Goal: Transaction & Acquisition: Download file/media

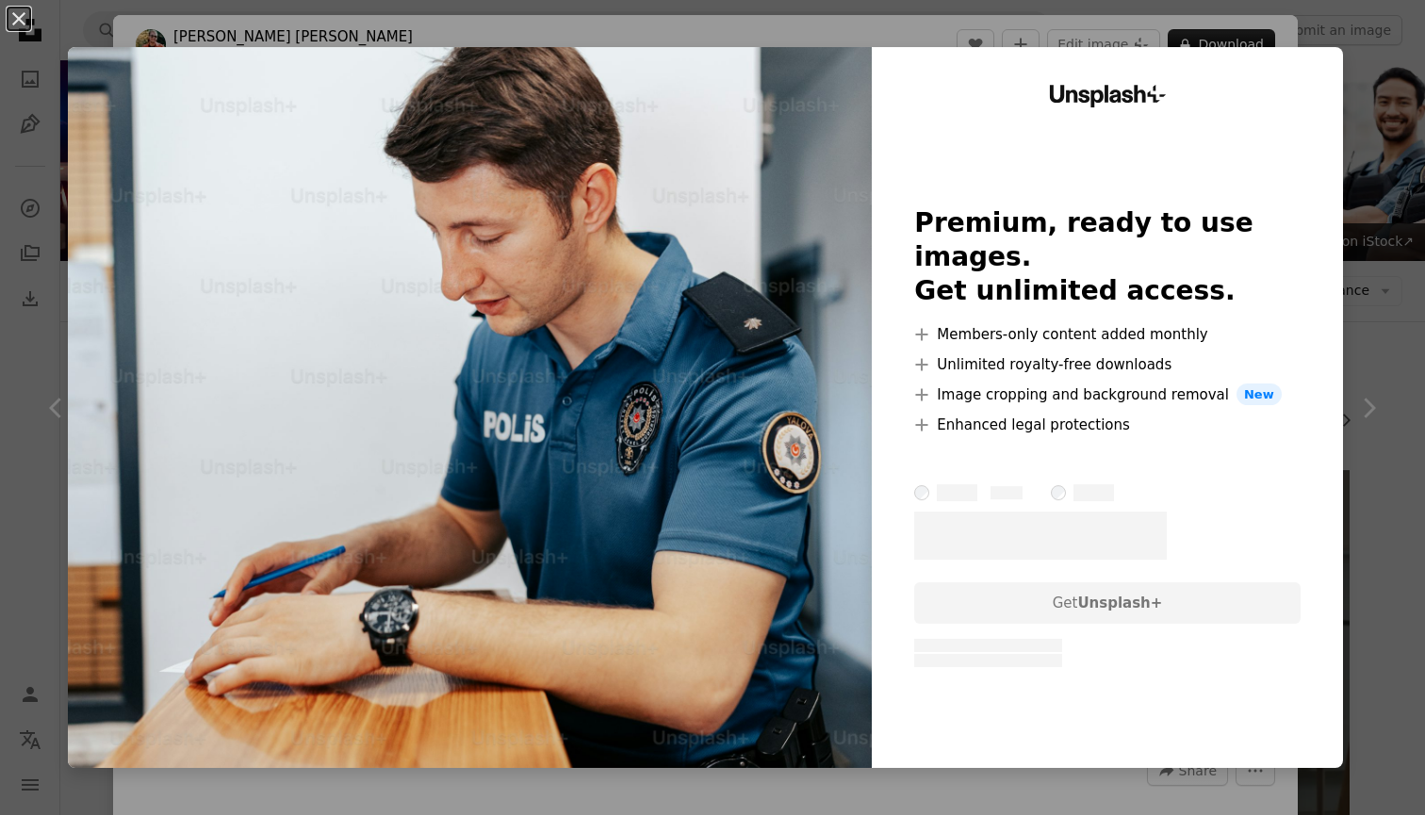
scroll to position [7710, 0]
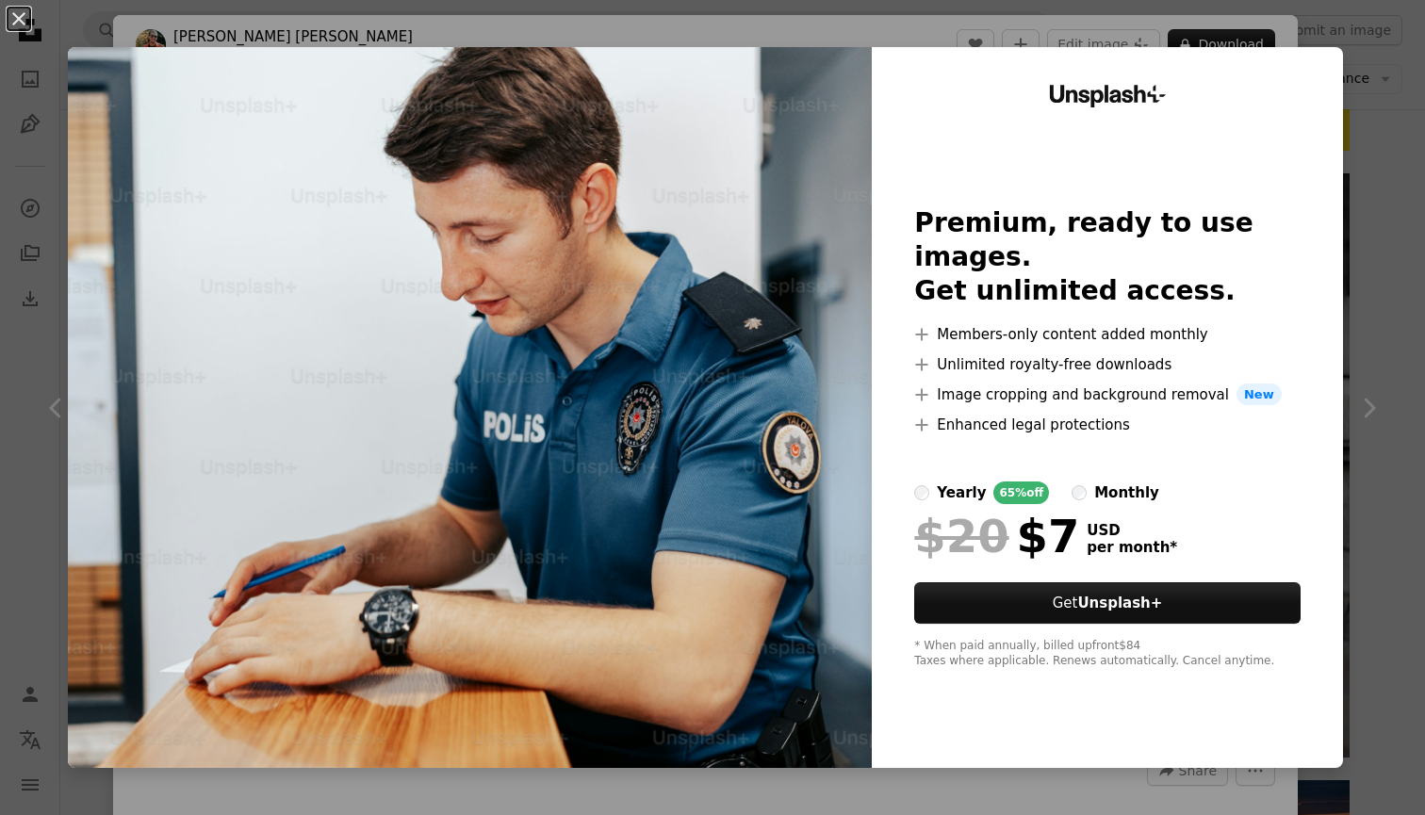
click at [1413, 112] on div "An X shape Unsplash+ Premium, ready to use images. Get unlimited access. A plus…" at bounding box center [712, 407] width 1425 height 815
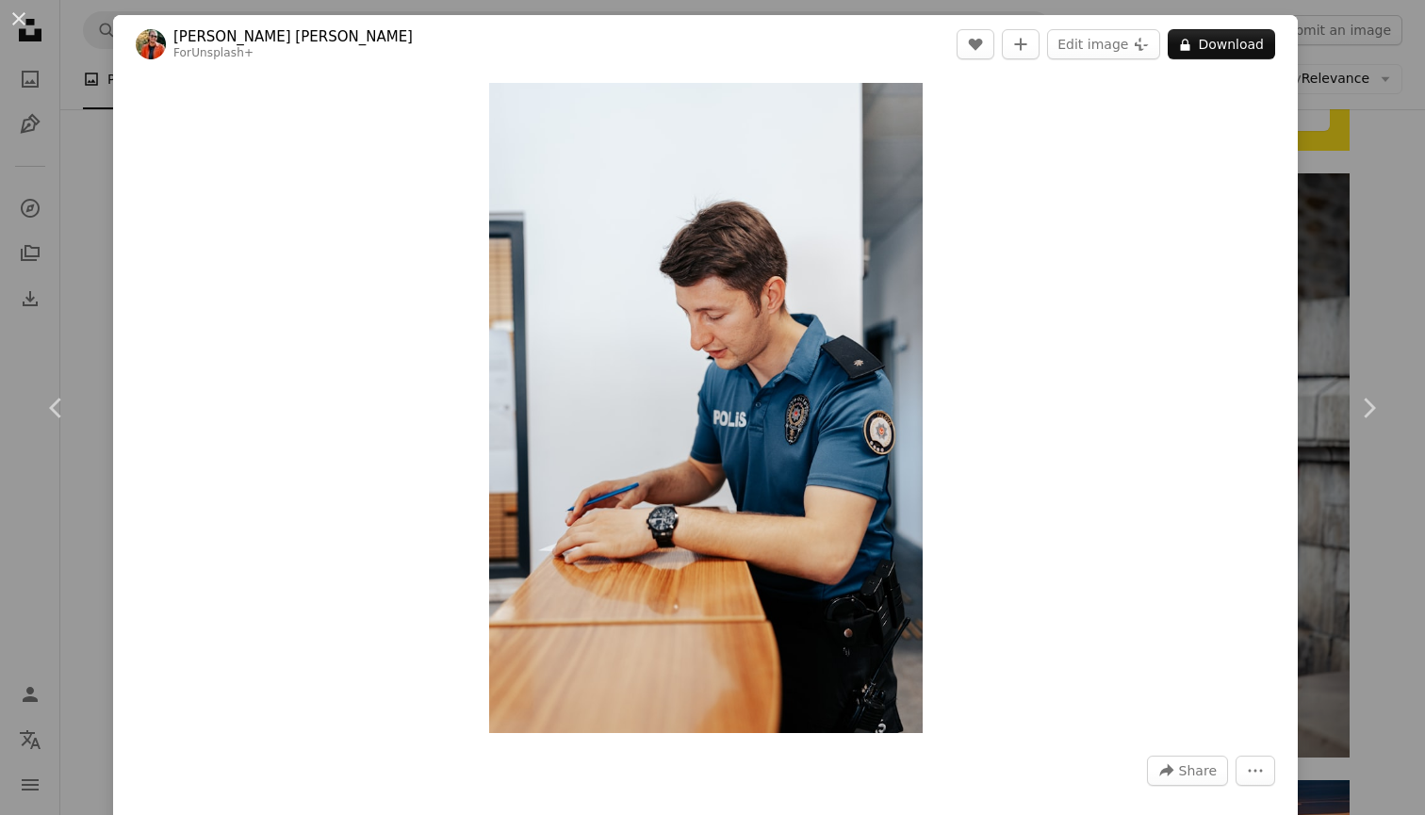
click at [1412, 148] on div "An X shape Chevron left Chevron right [PERSON_NAME] [PERSON_NAME] For Unsplash+…" at bounding box center [712, 407] width 1425 height 815
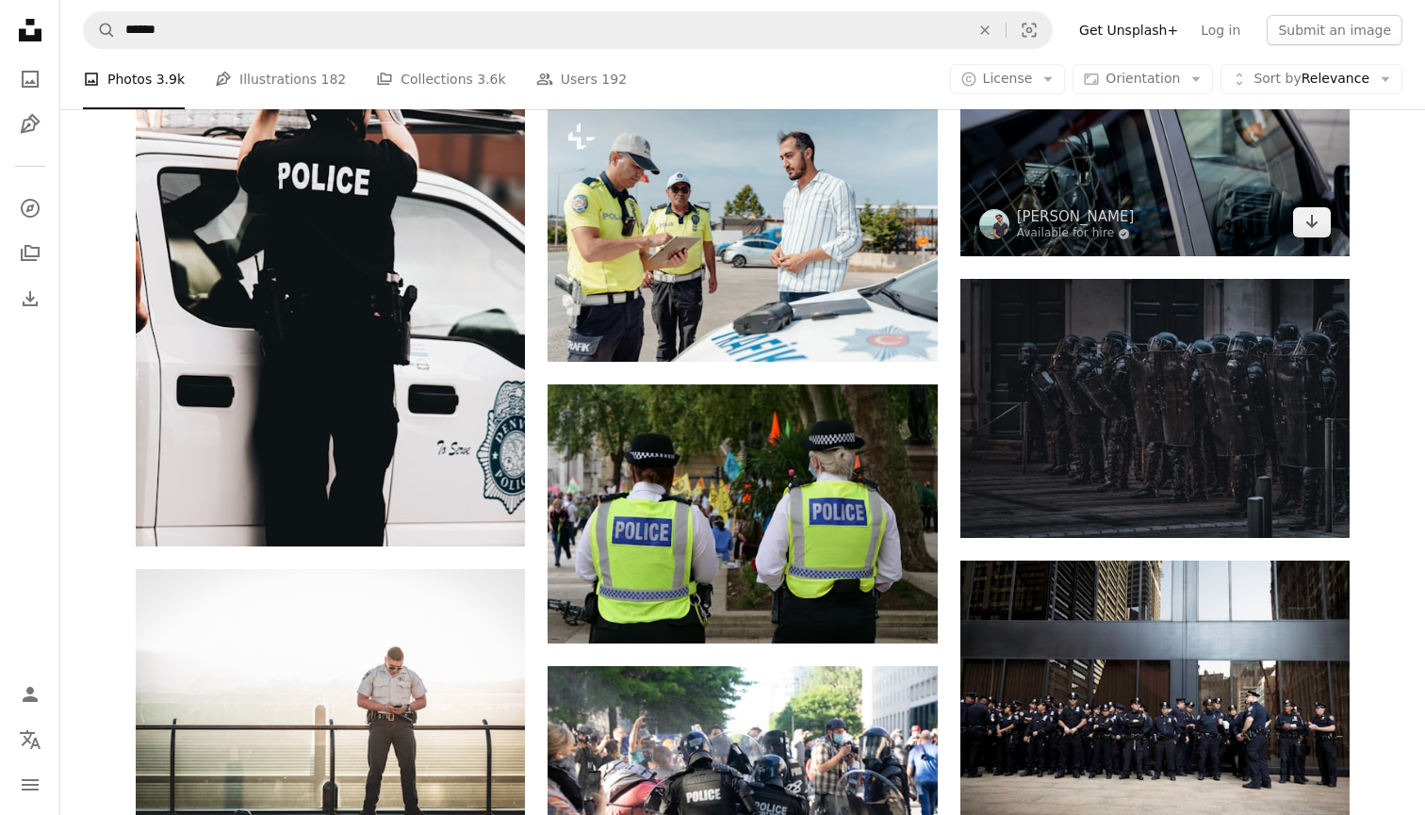
scroll to position [9623, 0]
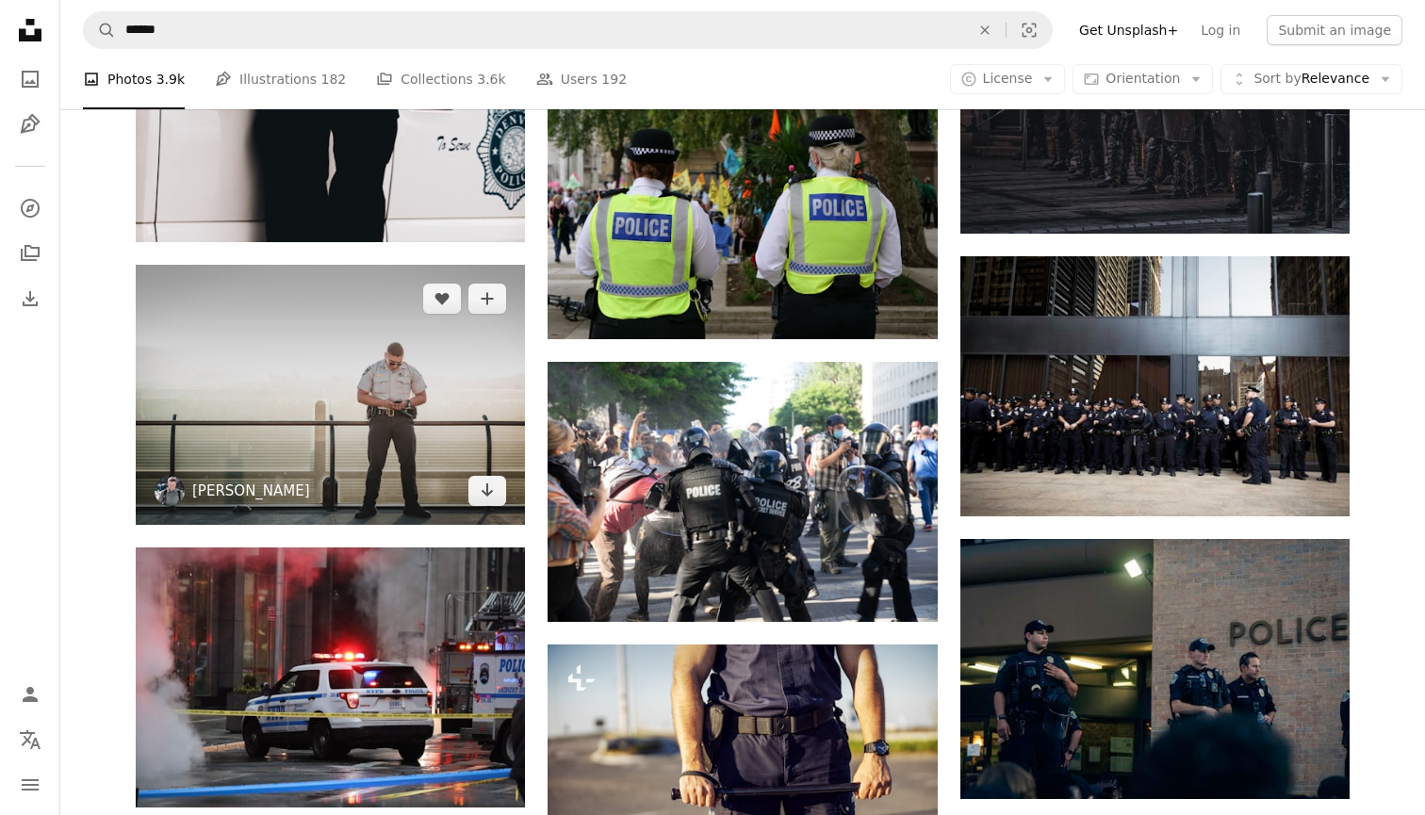
click at [240, 488] on link "[PERSON_NAME]" at bounding box center [251, 491] width 118 height 19
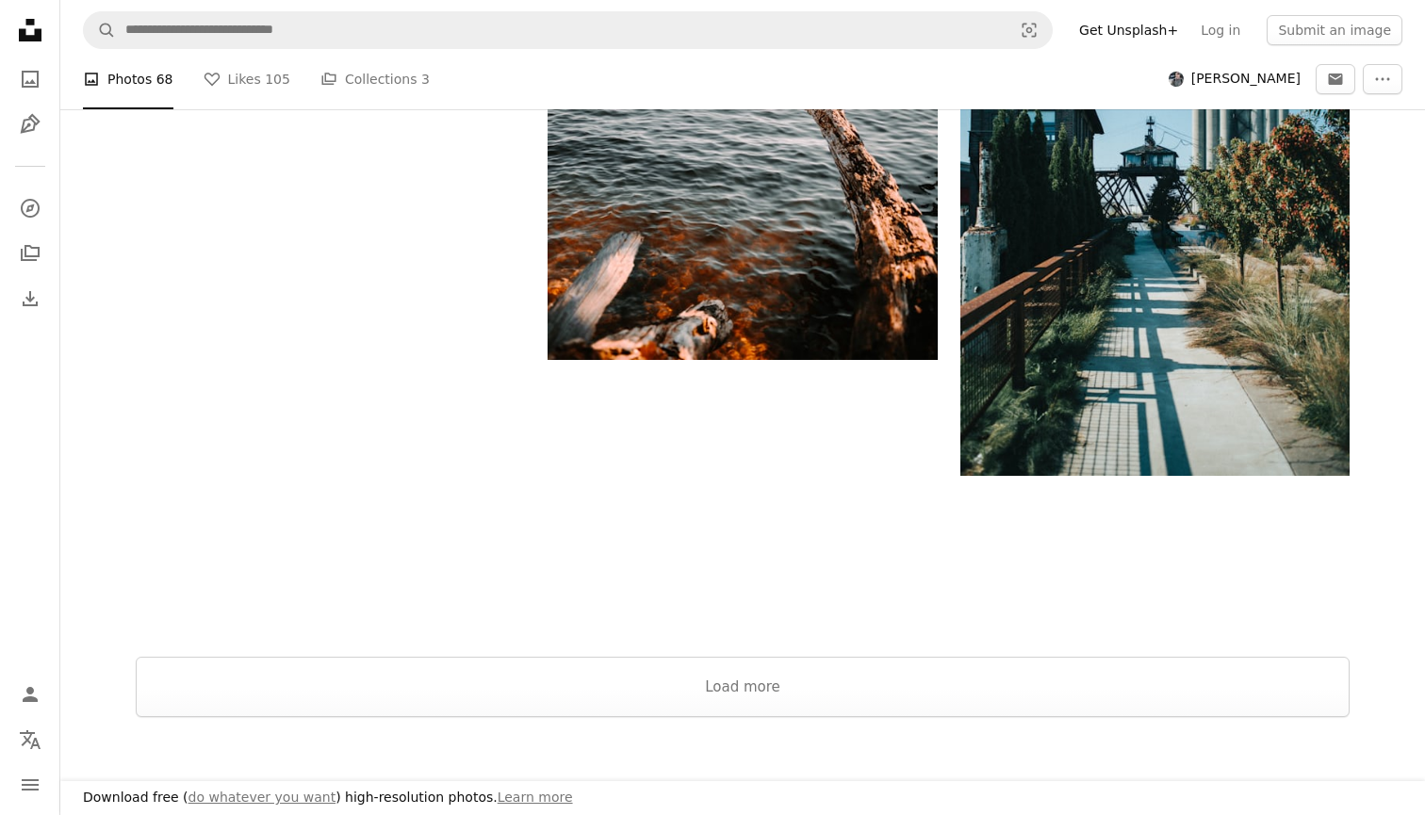
scroll to position [2990, 0]
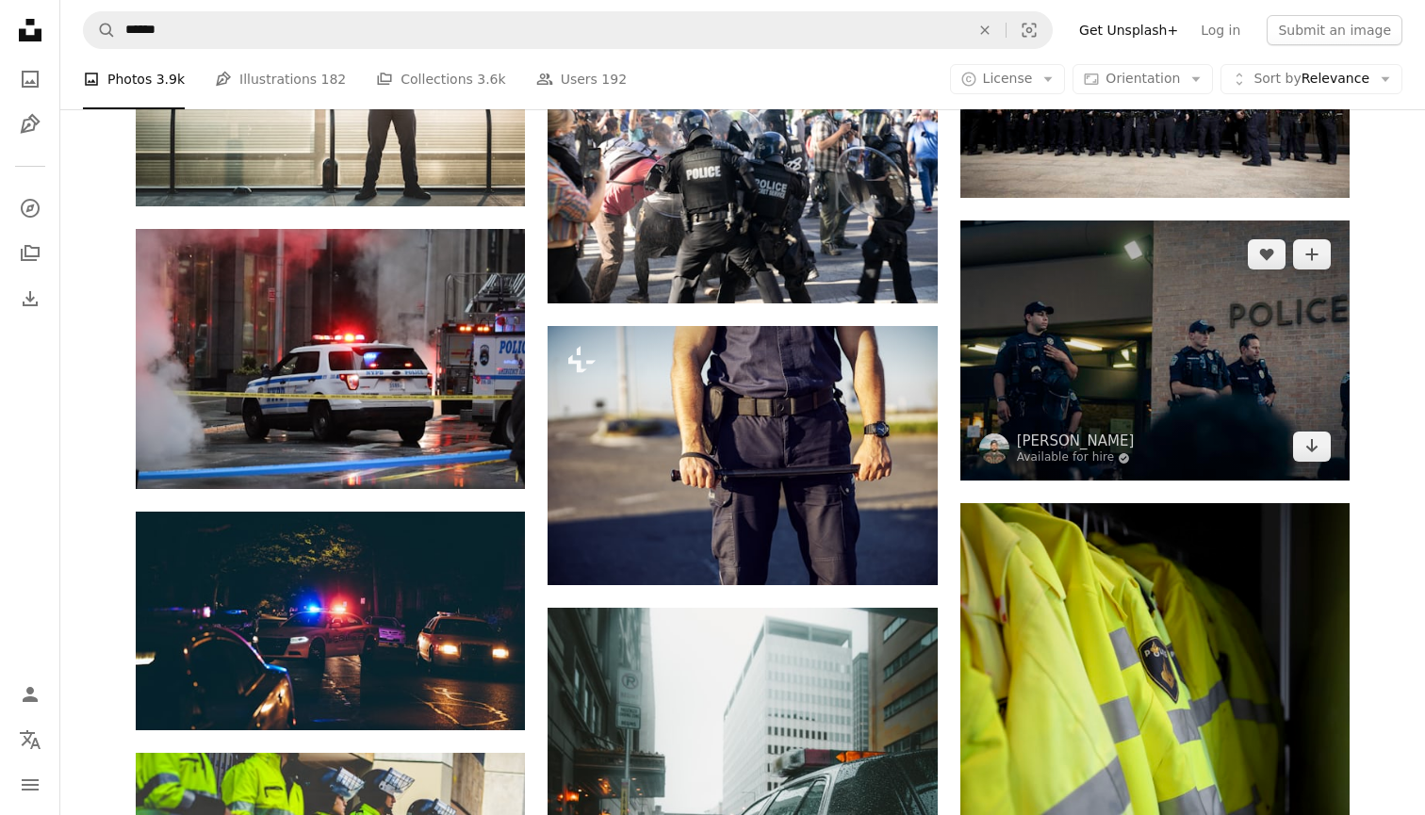
scroll to position [9944, 0]
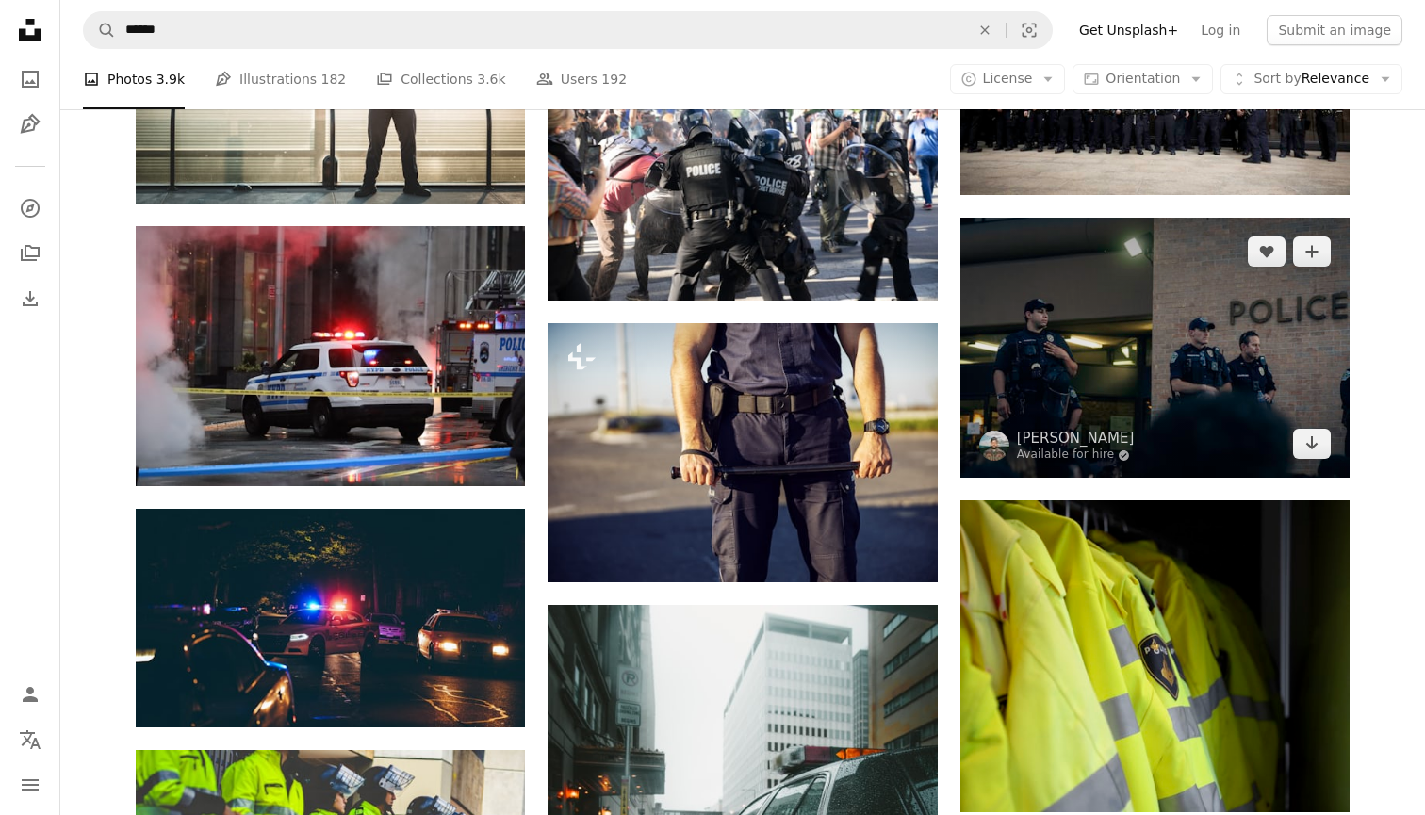
click at [1181, 341] on img at bounding box center [1155, 348] width 389 height 260
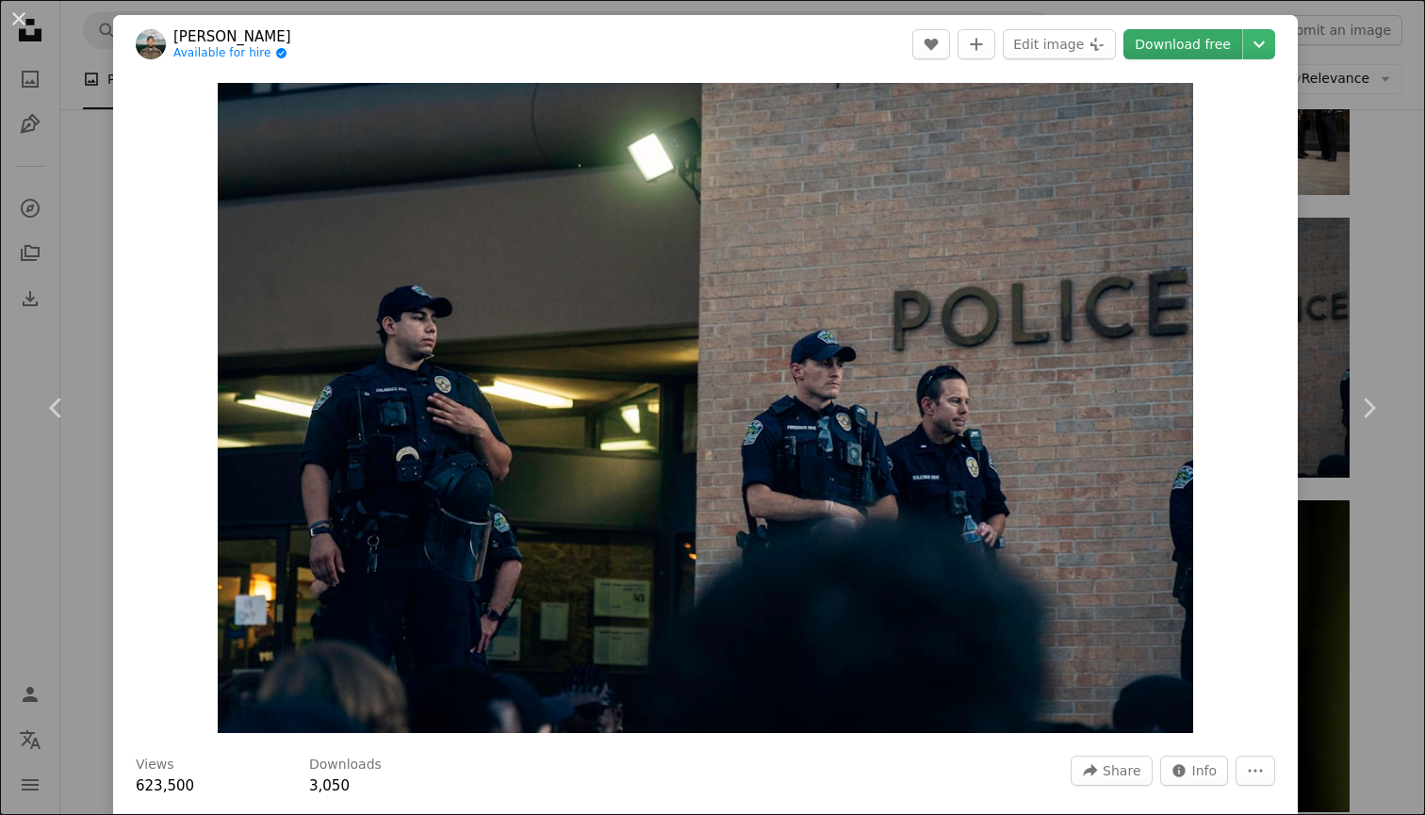
click at [1210, 41] on link "Download free" at bounding box center [1183, 44] width 119 height 30
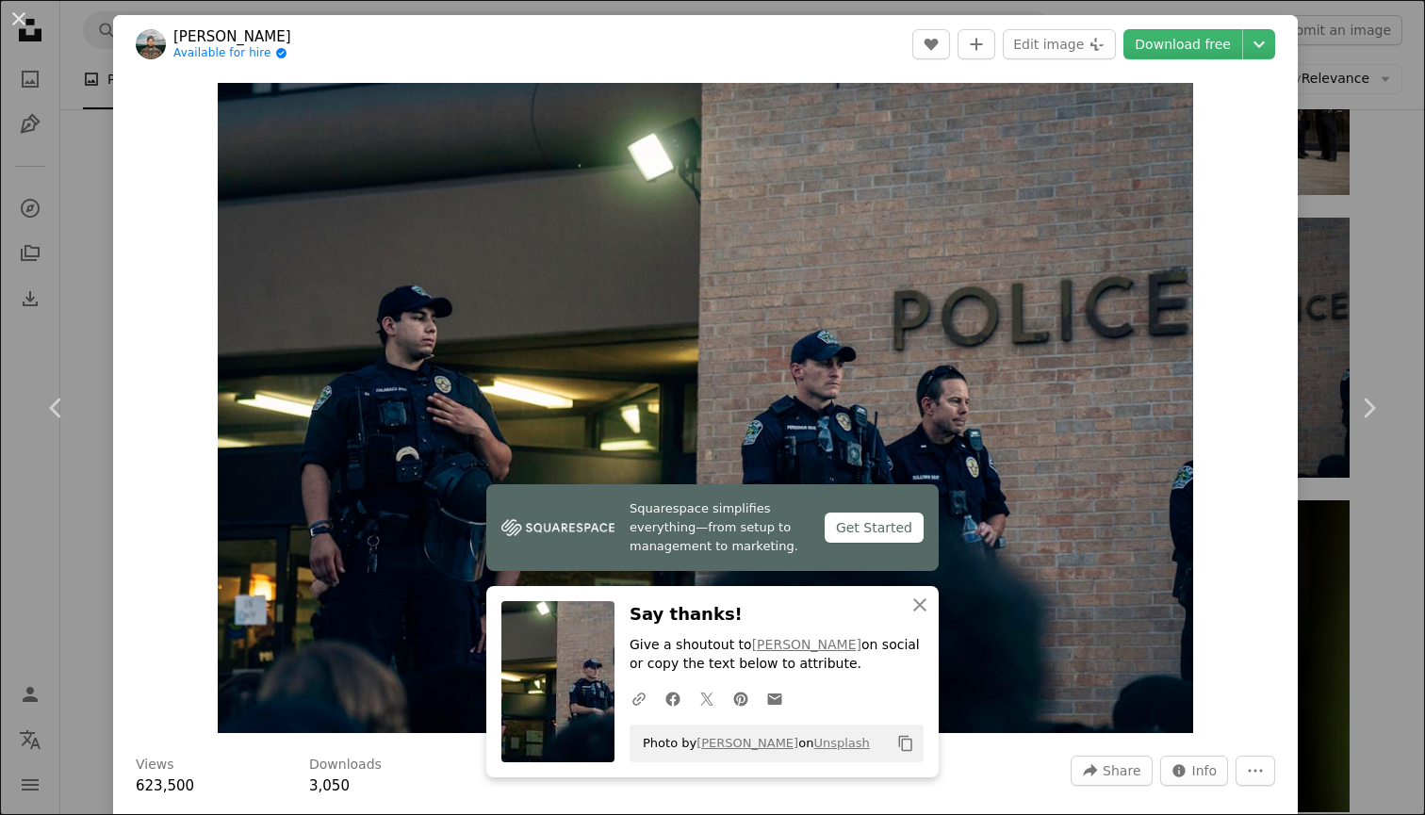
click at [1392, 169] on div "An X shape Chevron left Chevron right Squarespace simplifies everything—from se…" at bounding box center [712, 407] width 1425 height 815
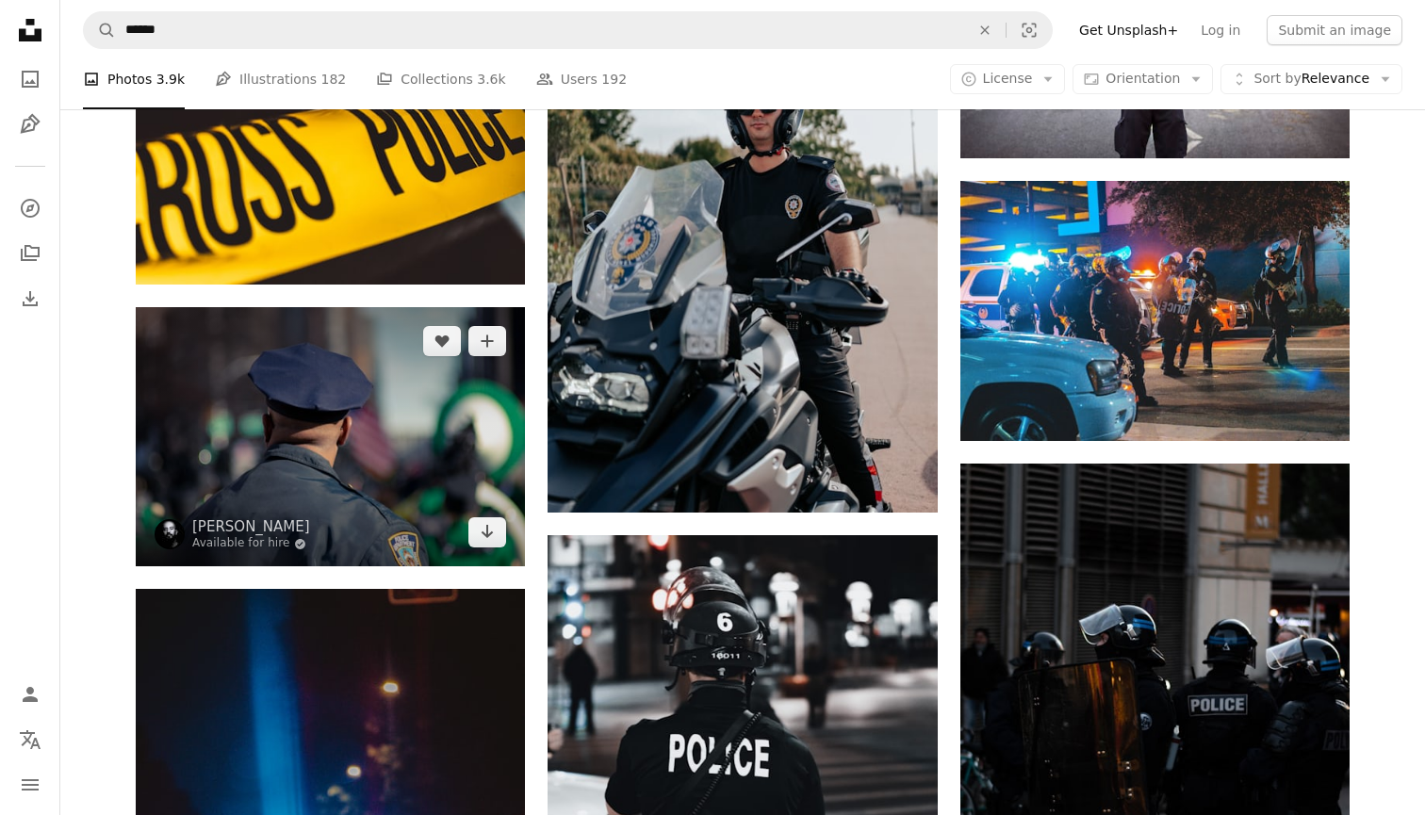
scroll to position [1616, 0]
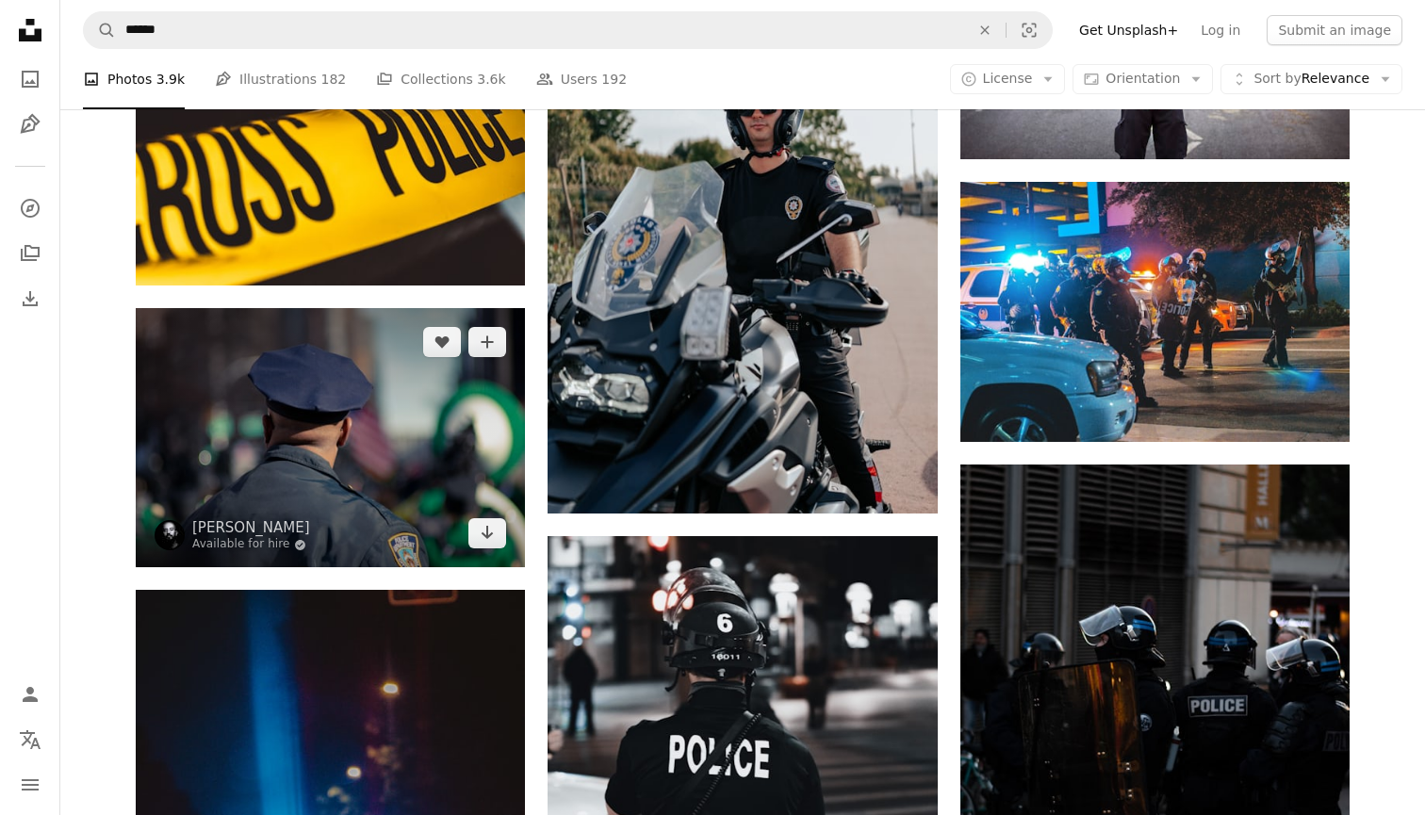
click at [396, 469] on img at bounding box center [330, 437] width 389 height 259
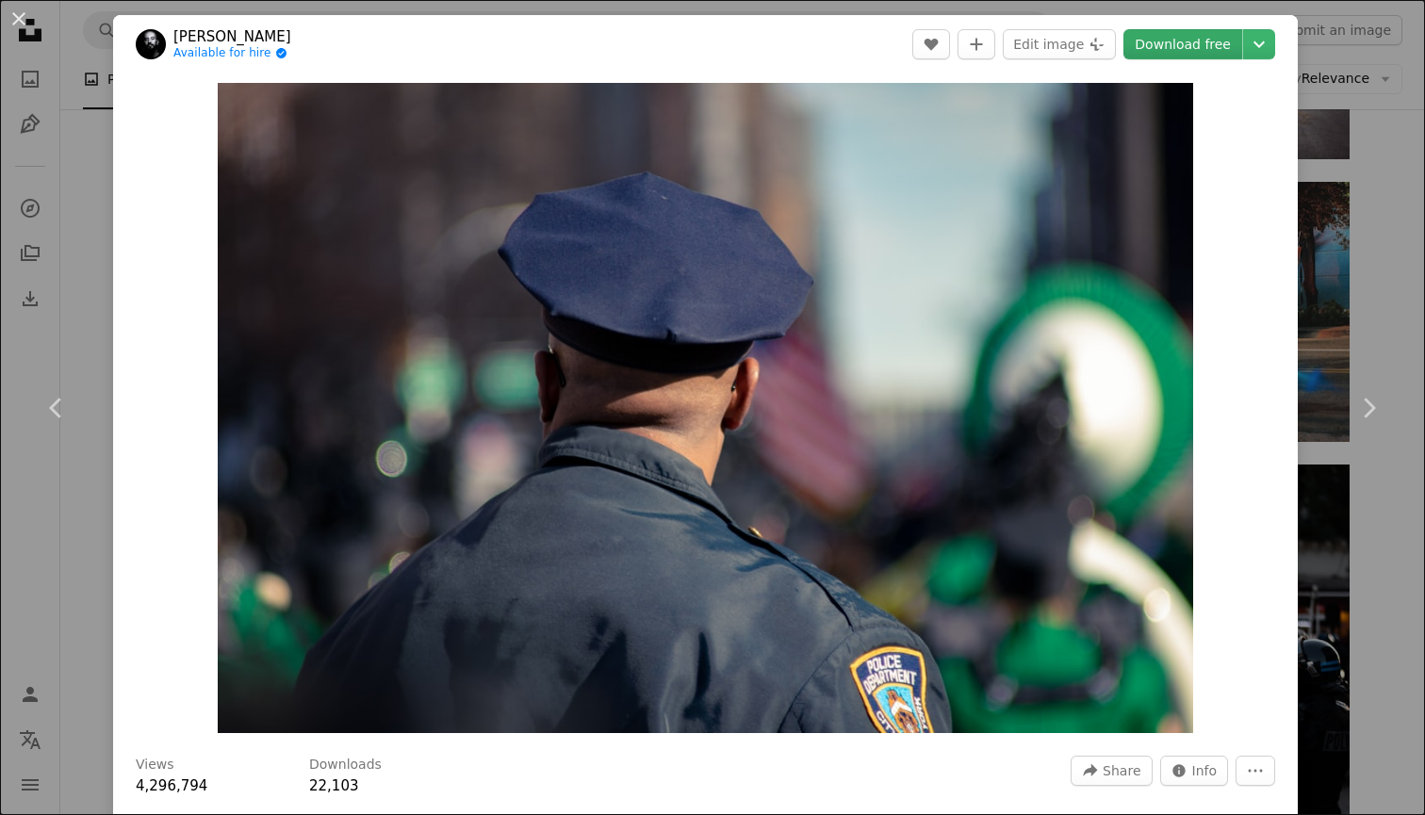
click at [1197, 43] on link "Download free" at bounding box center [1183, 44] width 119 height 30
